Goal: Task Accomplishment & Management: Manage account settings

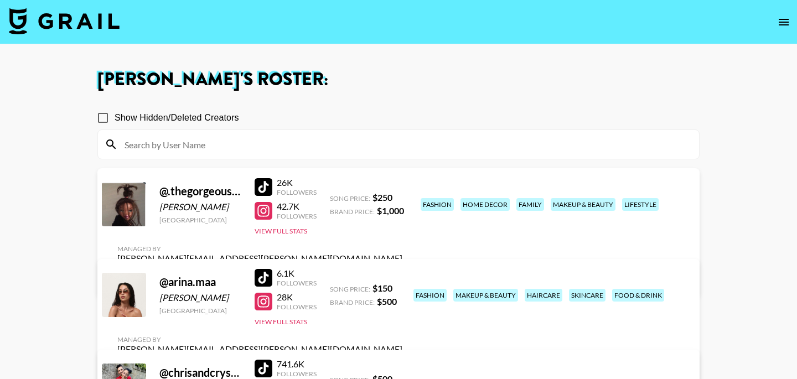
scroll to position [682, 0]
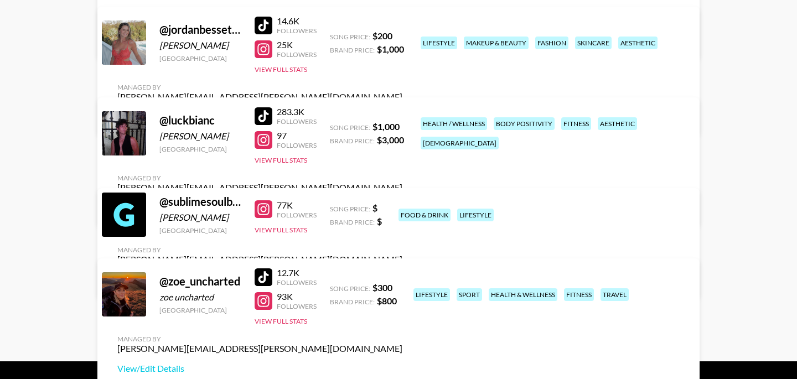
click at [402, 202] on link "View/Edit Details" at bounding box center [259, 207] width 285 height 11
click at [268, 121] on div at bounding box center [264, 116] width 18 height 18
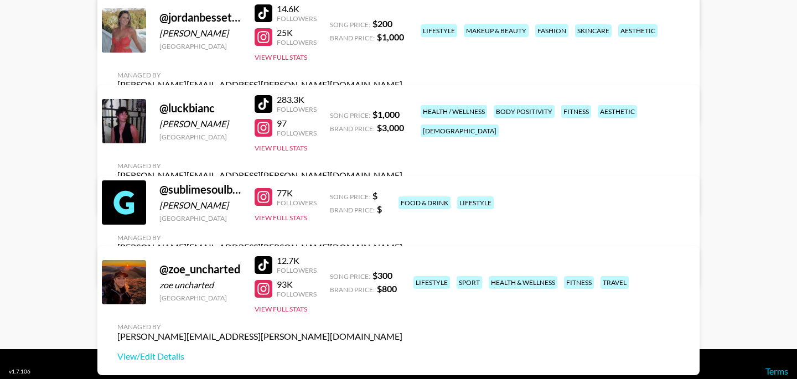
scroll to position [694, 0]
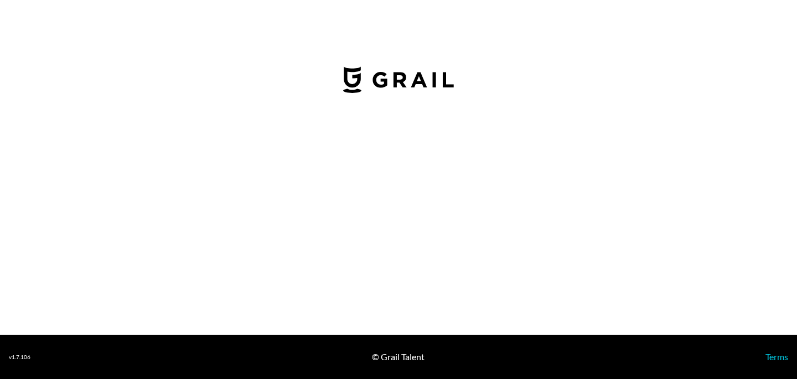
select select "USD"
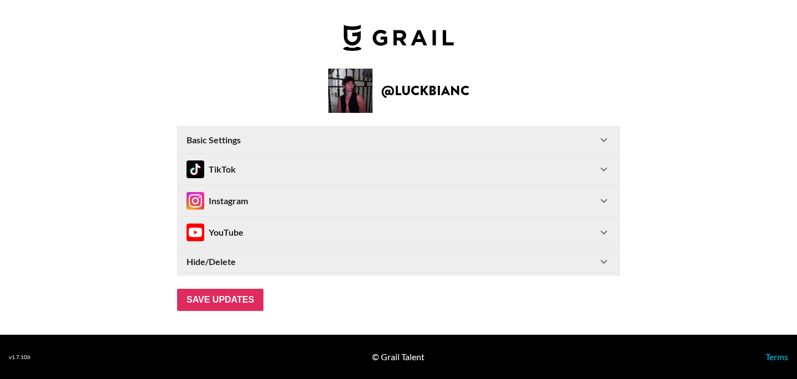
click at [491, 178] on div "TikTok" at bounding box center [399, 169] width 442 height 31
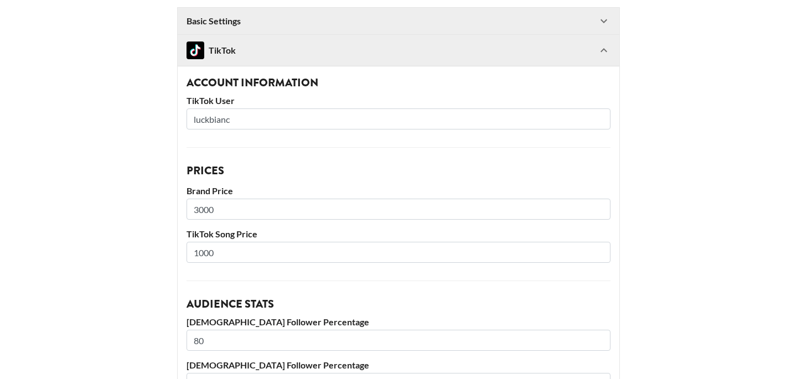
scroll to position [139, 0]
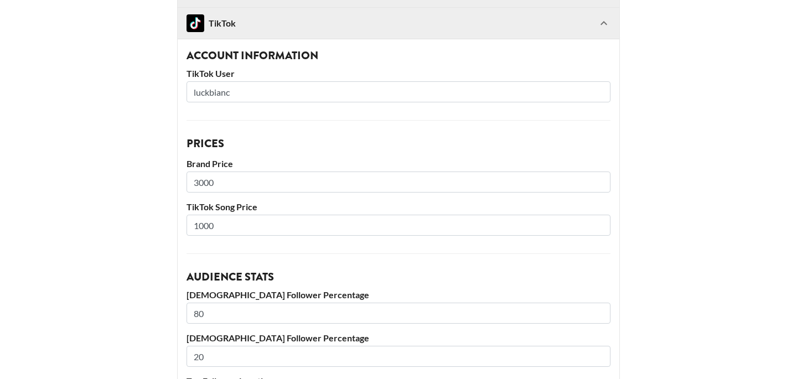
click at [233, 226] on input "1000" at bounding box center [398, 225] width 424 height 21
drag, startPoint x: 233, startPoint y: 228, endPoint x: 149, endPoint y: 228, distance: 84.7
click at [149, 228] on main "@ luckbianc Basic Settings Airtable ID: recaYj7CpF7m8WGrZ Manager(s) bernadine.…" at bounding box center [398, 303] width 779 height 761
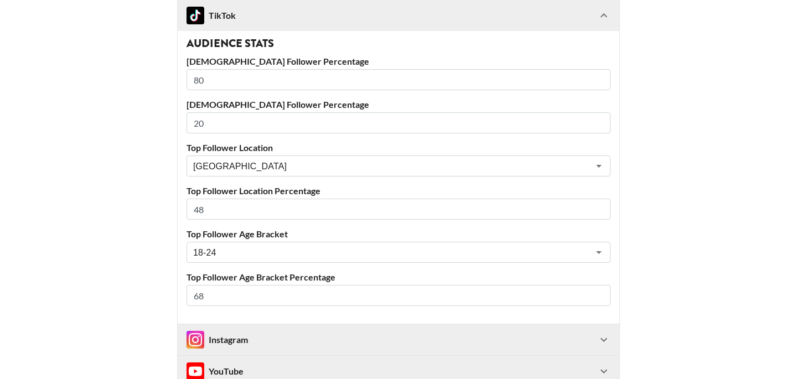
scroll to position [506, 0]
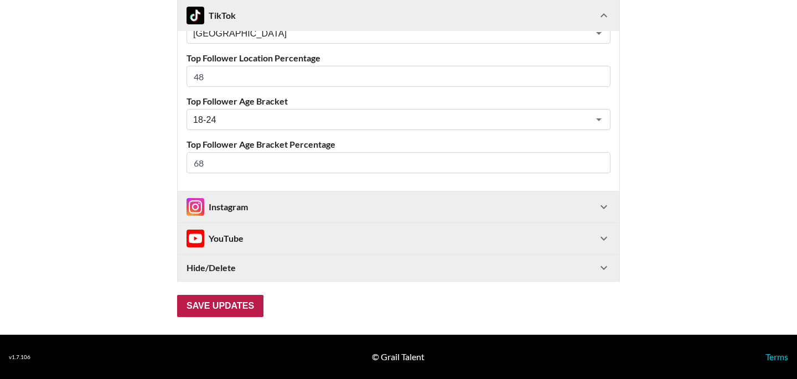
type input "600"
click at [251, 300] on input "Save Updates" at bounding box center [220, 306] width 86 height 22
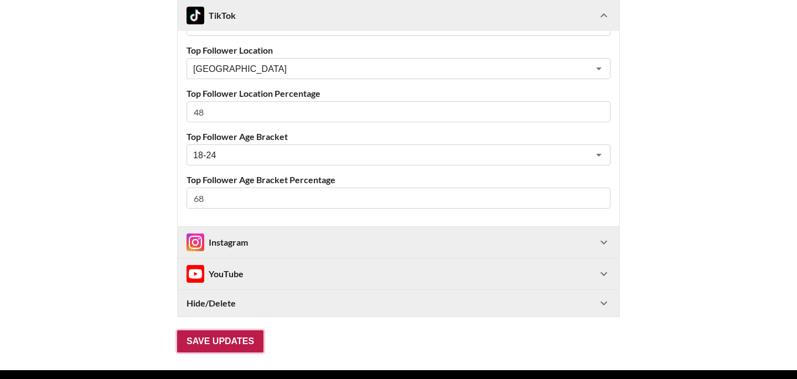
scroll to position [62, 0]
